Goal: Task Accomplishment & Management: Use online tool/utility

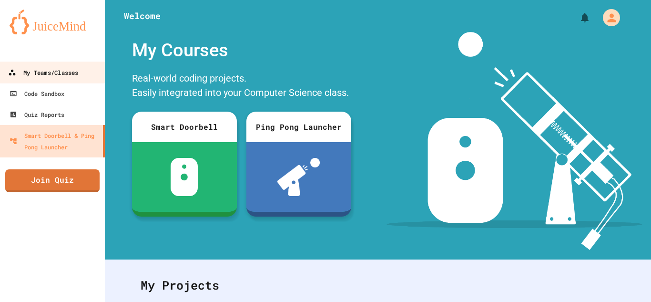
click at [49, 74] on div "My Teams/Classes" at bounding box center [43, 73] width 70 height 12
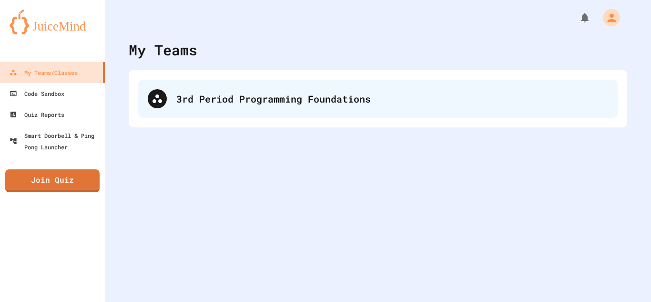
click at [174, 107] on div "3rd Period Programming Foundations" at bounding box center [377, 99] width 479 height 38
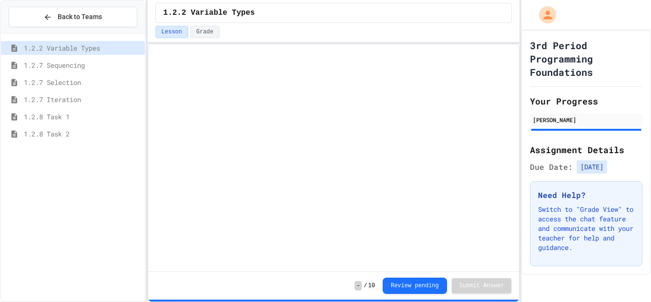
click at [70, 131] on span "1.2.8 Task 2" at bounding box center [82, 134] width 117 height 10
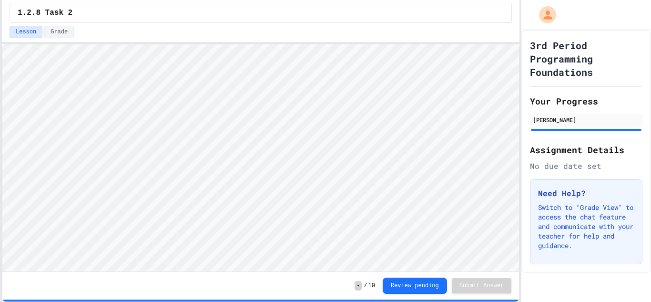
click at [0, 141] on div "Back to Teams 1.2.2 Variable Types 1.2.7 Sequencing 1.2.7 Selection 1.2.7 Itera…" at bounding box center [325, 151] width 651 height 302
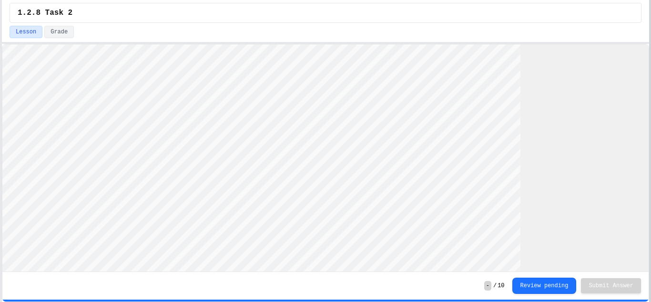
click at [650, 110] on div at bounding box center [650, 151] width 2 height 302
type textarea "**********"
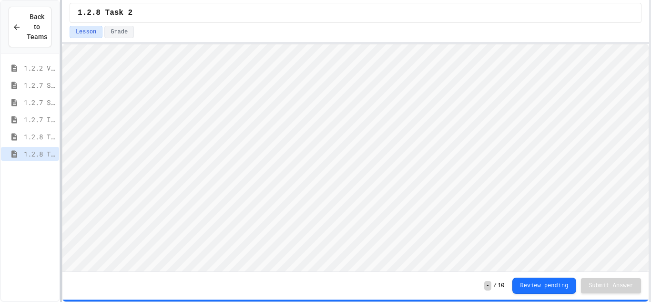
click at [62, 135] on div at bounding box center [61, 151] width 2 height 302
click at [26, 142] on div "1.2.8 Task 1" at bounding box center [32, 137] width 63 height 14
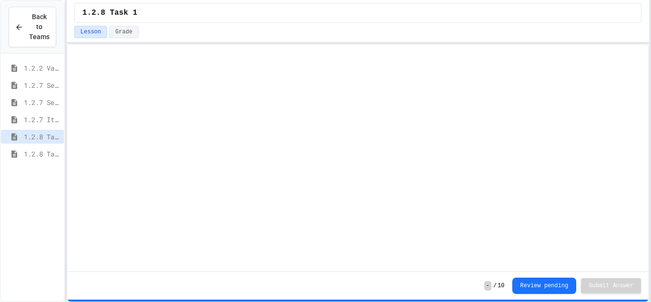
click at [31, 156] on span "1.2.8 Task 2" at bounding box center [42, 154] width 36 height 10
click at [65, 157] on div at bounding box center [66, 151] width 2 height 302
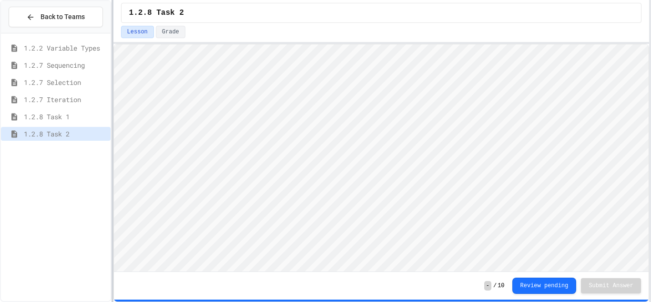
click at [111, 111] on div at bounding box center [112, 151] width 2 height 302
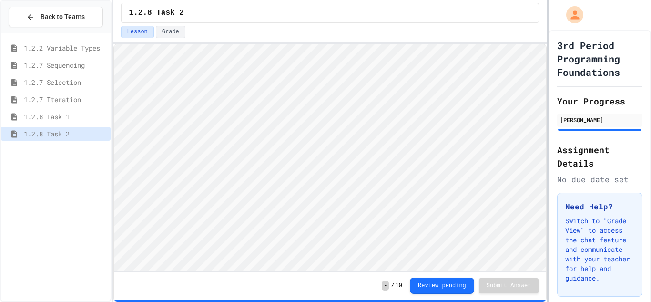
click at [546, 84] on div at bounding box center [547, 151] width 2 height 302
click at [43, 156] on div "1.3.1 Sequencing Patterns/Trends" at bounding box center [56, 151] width 110 height 14
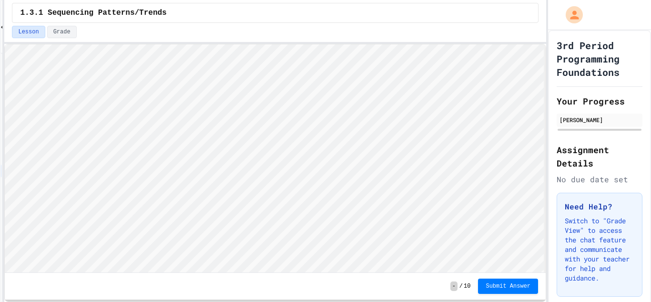
click at [3, 153] on div "Back to Teams 1.2.2 Variable Types 1.2.7 Sequencing 1.2.7 Selection 1.2.7 Itera…" at bounding box center [325, 151] width 651 height 302
click at [0, 154] on div "Back to Teams 1.2.2 Variable Types 1.2.7 Sequencing 1.2.7 Selection 1.2.7 Itera…" at bounding box center [325, 151] width 651 height 302
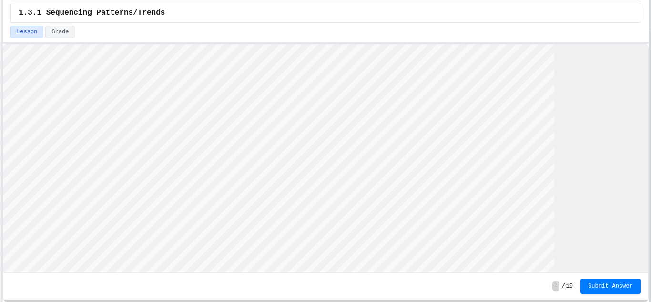
click at [649, 170] on div at bounding box center [649, 151] width 2 height 302
click at [650, 140] on div "Back to Teams 1.2.2 Variable Types 1.2.7 Sequencing 1.2.7 Selection 1.2.7 Itera…" at bounding box center [325, 151] width 651 height 302
click at [625, 280] on button "Submit Answer" at bounding box center [609, 284] width 60 height 15
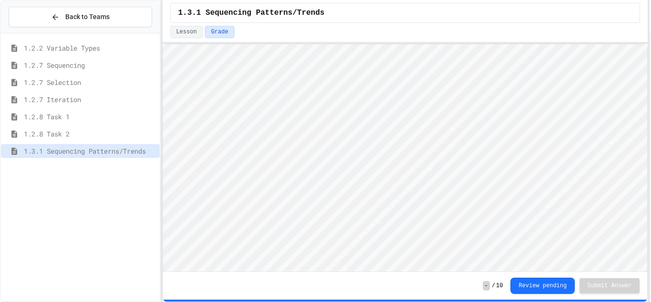
click at [161, 146] on div "Back to Teams 1.2.2 Variable Types 1.2.7 Sequencing 1.2.7 Selection 1.2.7 Itera…" at bounding box center [325, 151] width 651 height 302
click at [66, 138] on span "1.2.8 Task 2" at bounding box center [90, 134] width 132 height 10
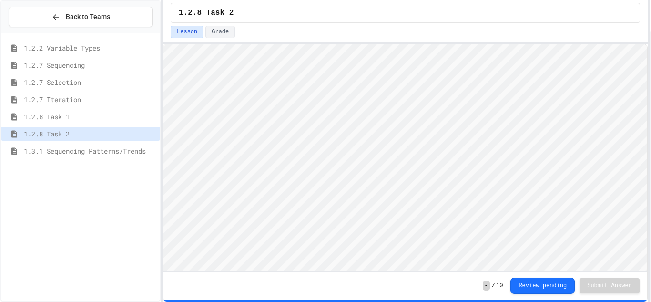
click at [97, 155] on span "1.3.1 Sequencing Patterns/Trends" at bounding box center [90, 151] width 132 height 10
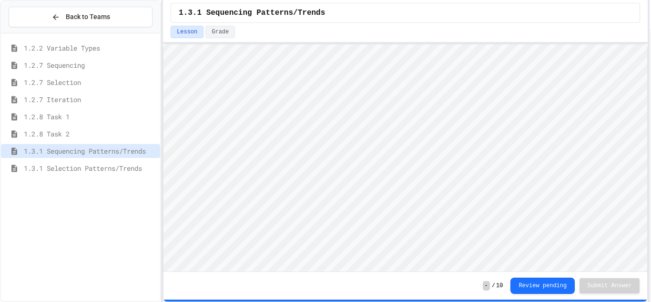
click at [33, 172] on span "1.3.1 Selection Patterns/Trends" at bounding box center [90, 168] width 132 height 10
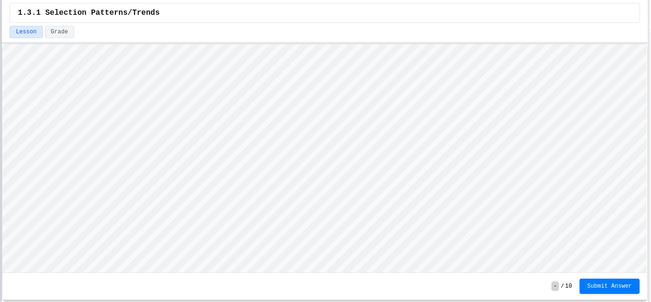
click at [0, 141] on div at bounding box center [1, 151] width 2 height 302
click at [599, 282] on span "Submit Answer" at bounding box center [609, 285] width 45 height 8
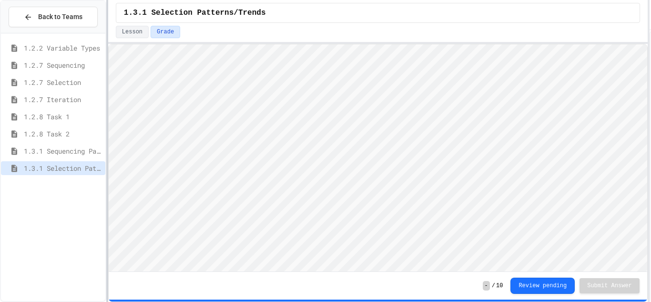
click at [107, 122] on div at bounding box center [107, 151] width 2 height 302
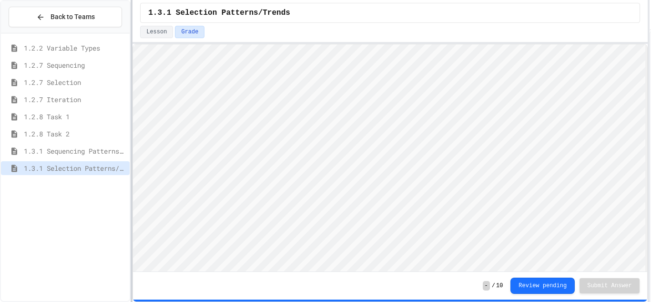
click at [131, 127] on div at bounding box center [132, 151] width 2 height 302
click at [54, 191] on div "1.3.1 Iteration Patterns/Trends" at bounding box center [64, 185] width 127 height 14
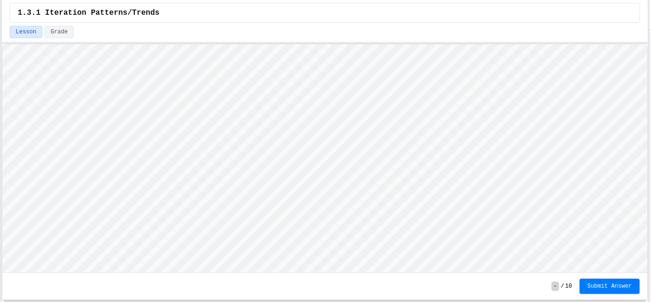
click at [0, 138] on div "Back to Teams 1.2.2 Variable Types 1.2.7 Sequencing 1.2.7 Selection 1.2.7 Itera…" at bounding box center [325, 151] width 651 height 302
click at [594, 286] on span "Submit Answer" at bounding box center [609, 285] width 45 height 8
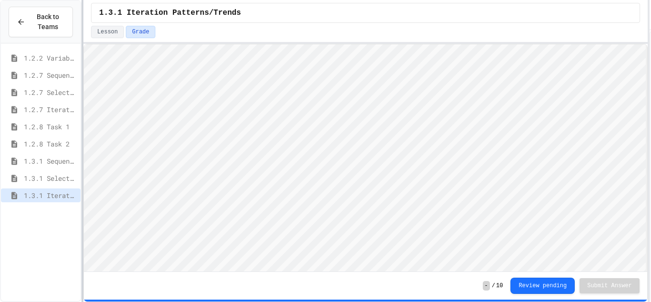
click at [83, 174] on div at bounding box center [82, 151] width 2 height 302
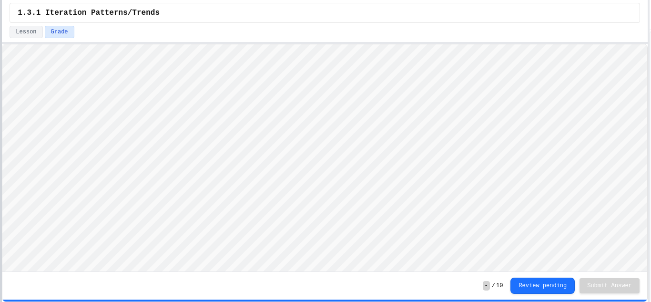
click at [0, 168] on div at bounding box center [1, 151] width 2 height 302
